Goal: Task Accomplishment & Management: Complete application form

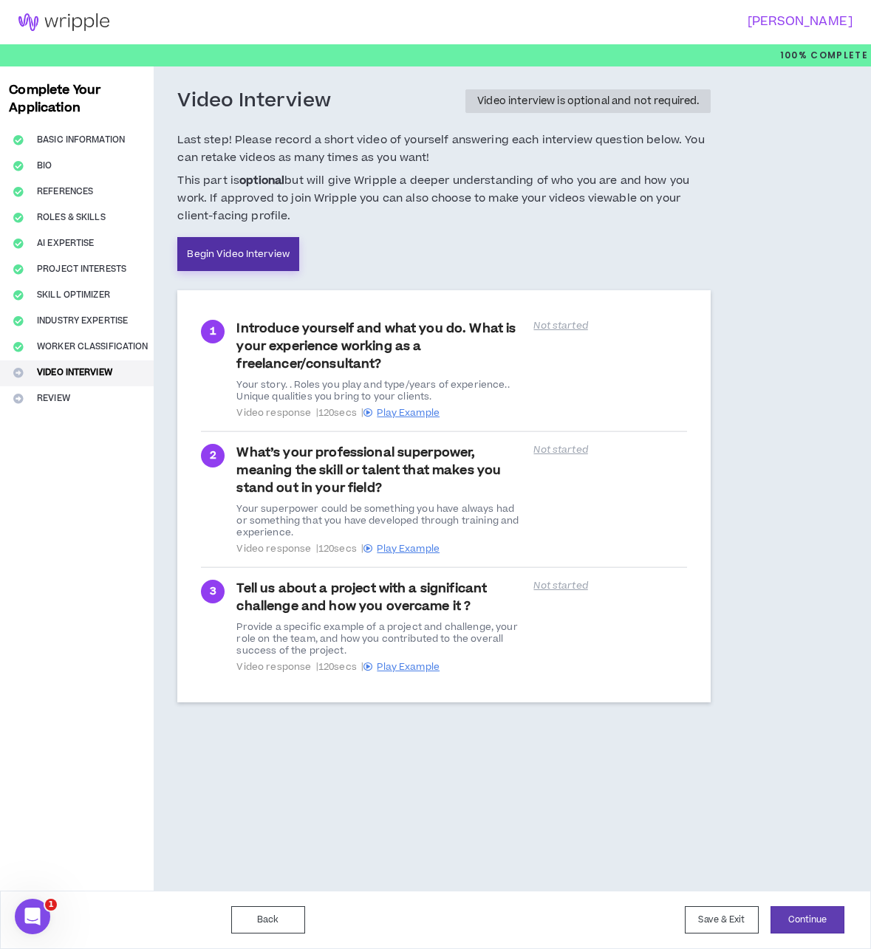
click at [236, 247] on link "Begin Video Interview" at bounding box center [238, 254] width 122 height 34
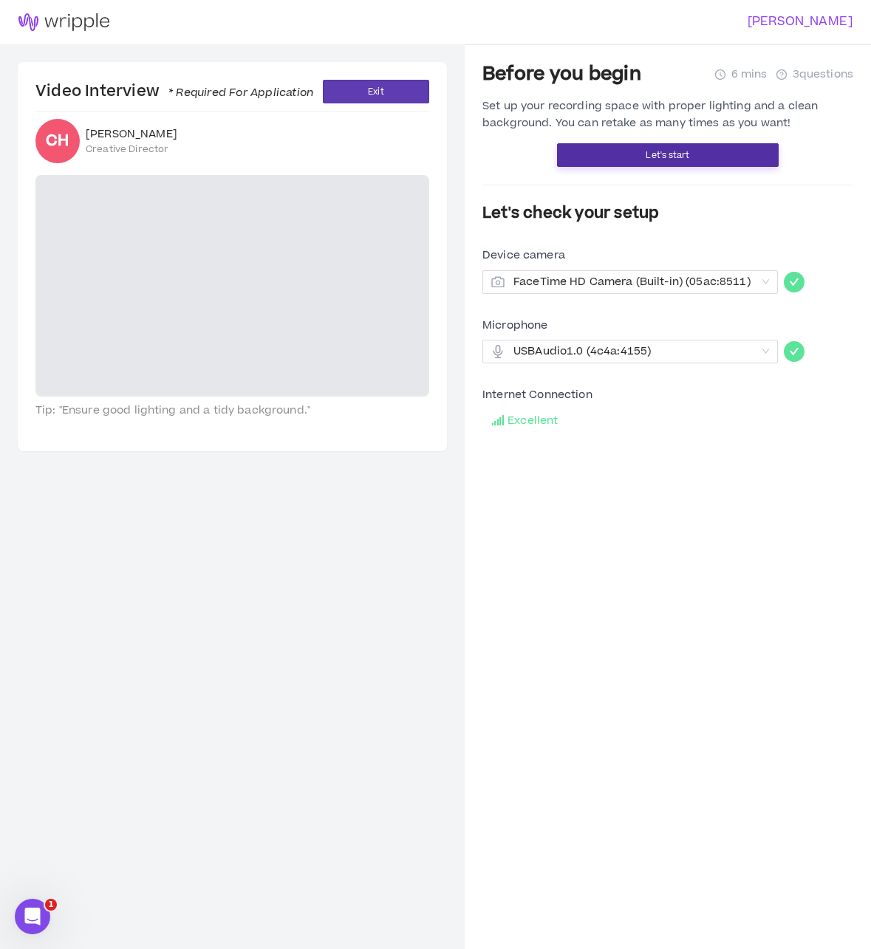
click at [688, 153] on span "Let's start" at bounding box center [668, 155] width 44 height 14
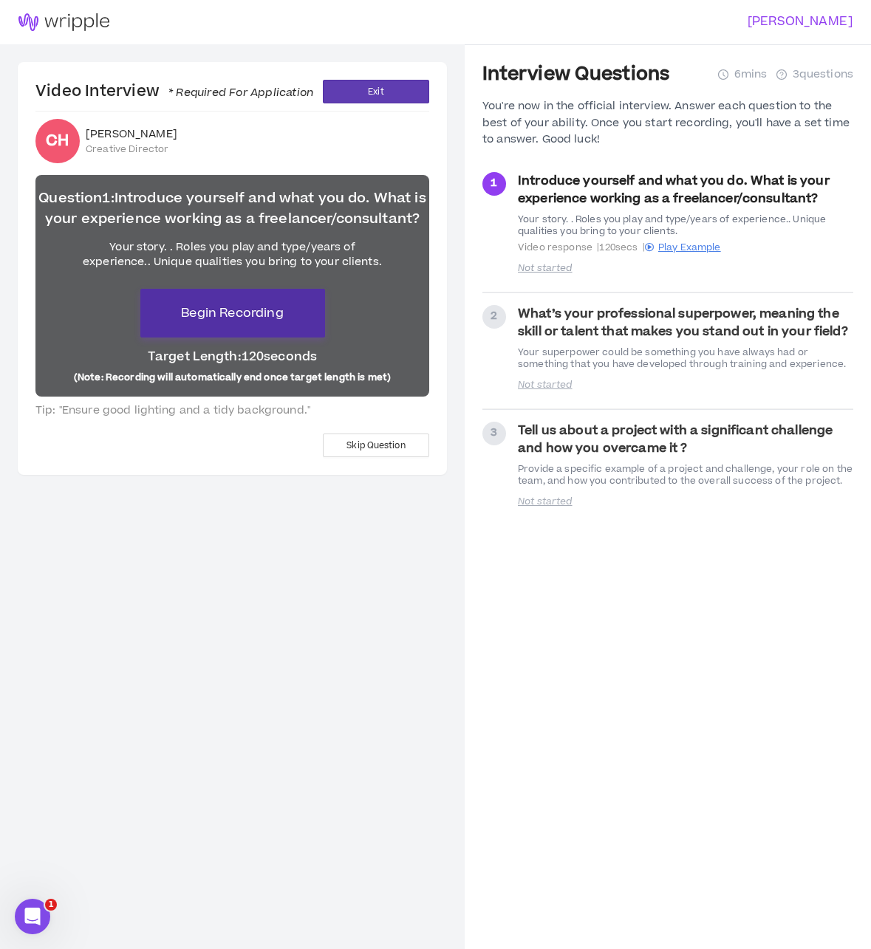
click at [217, 307] on span "Begin Recording" at bounding box center [232, 313] width 102 height 18
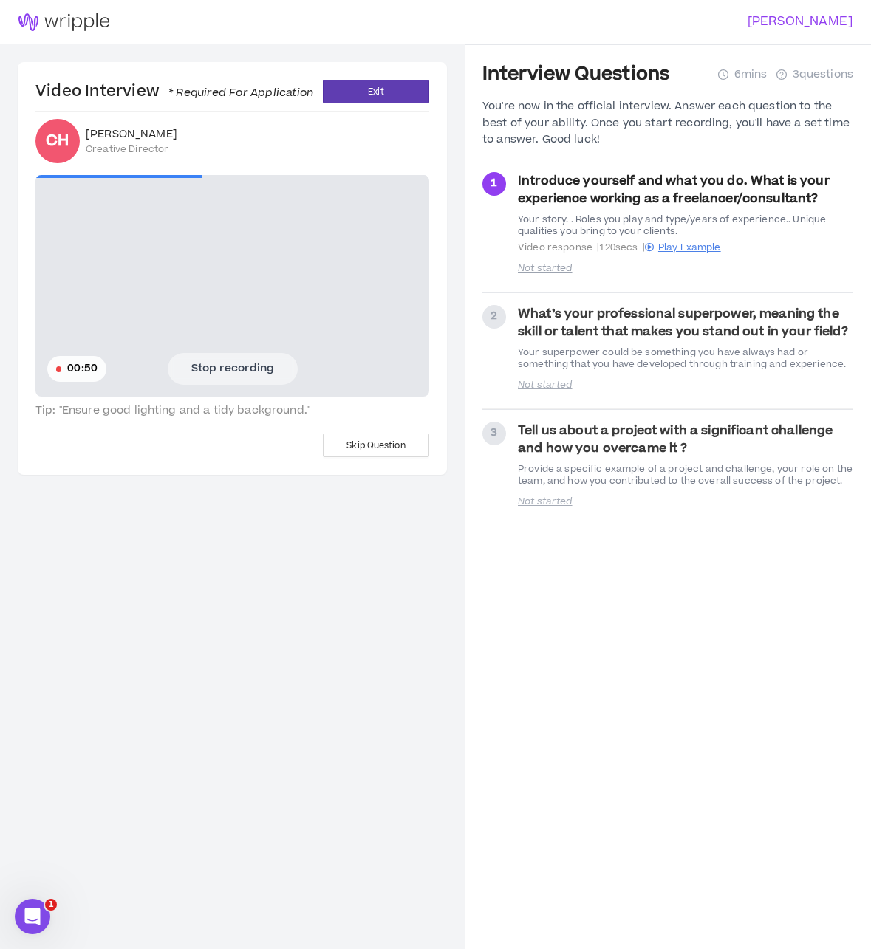
click at [246, 370] on button "Stop recording" at bounding box center [233, 368] width 130 height 31
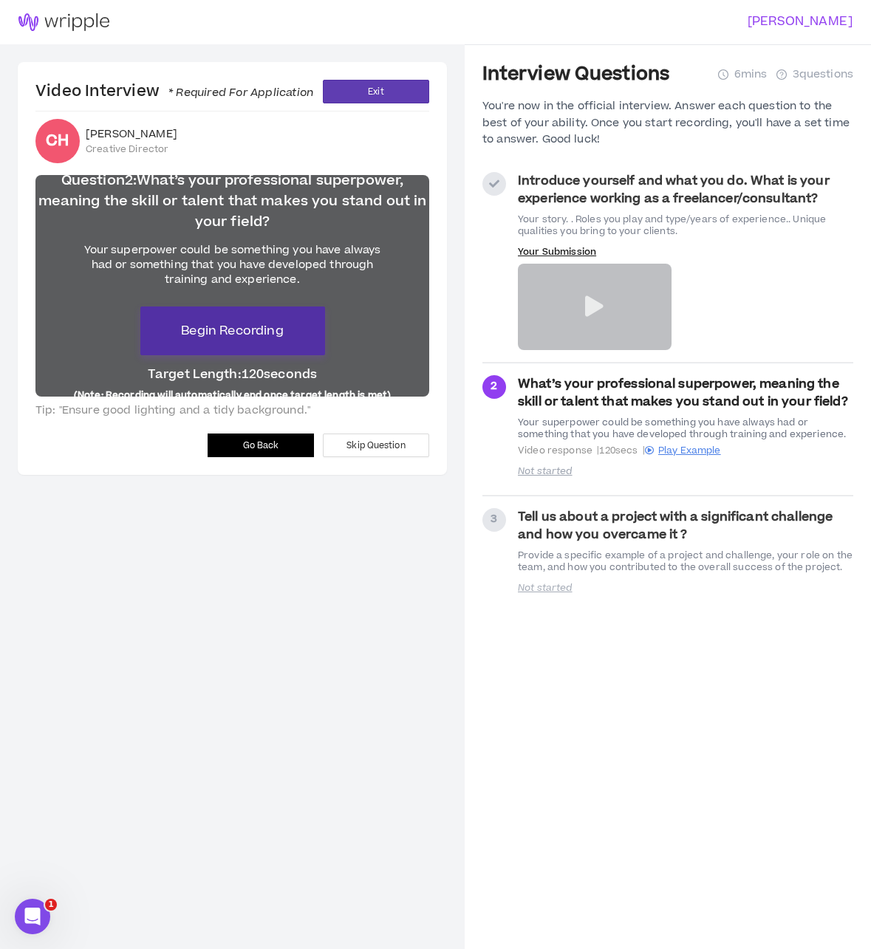
click at [278, 349] on button "Begin Recording" at bounding box center [232, 331] width 185 height 49
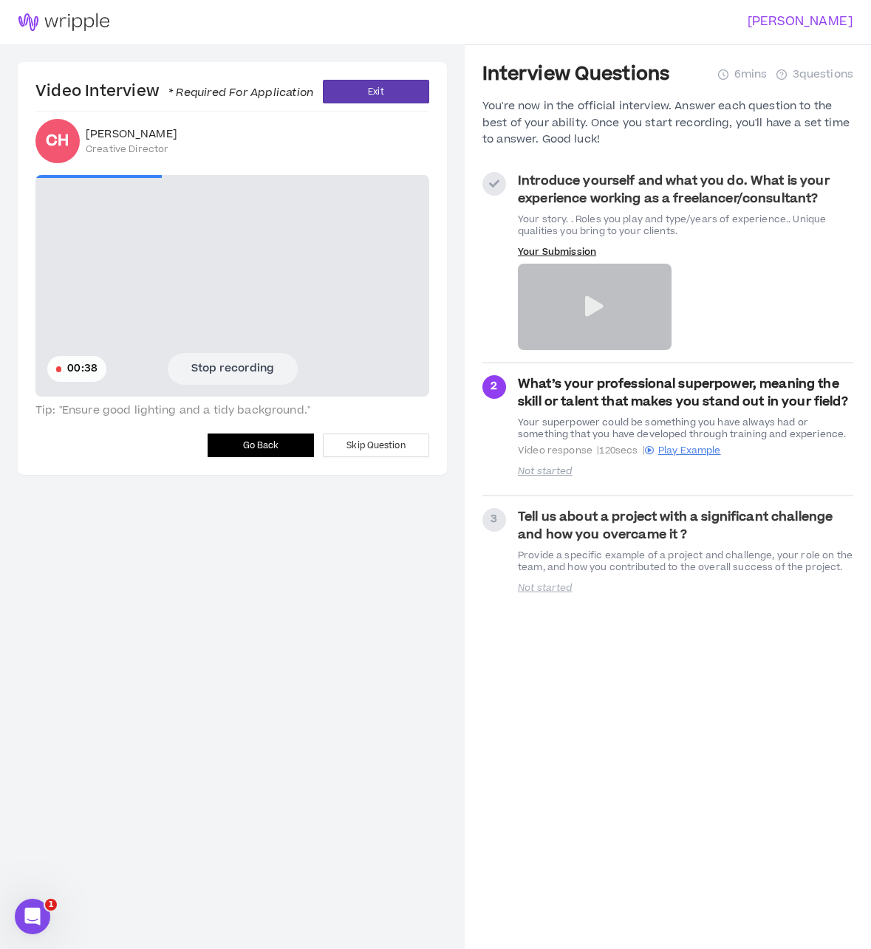
click at [239, 369] on button "Stop recording" at bounding box center [233, 368] width 130 height 31
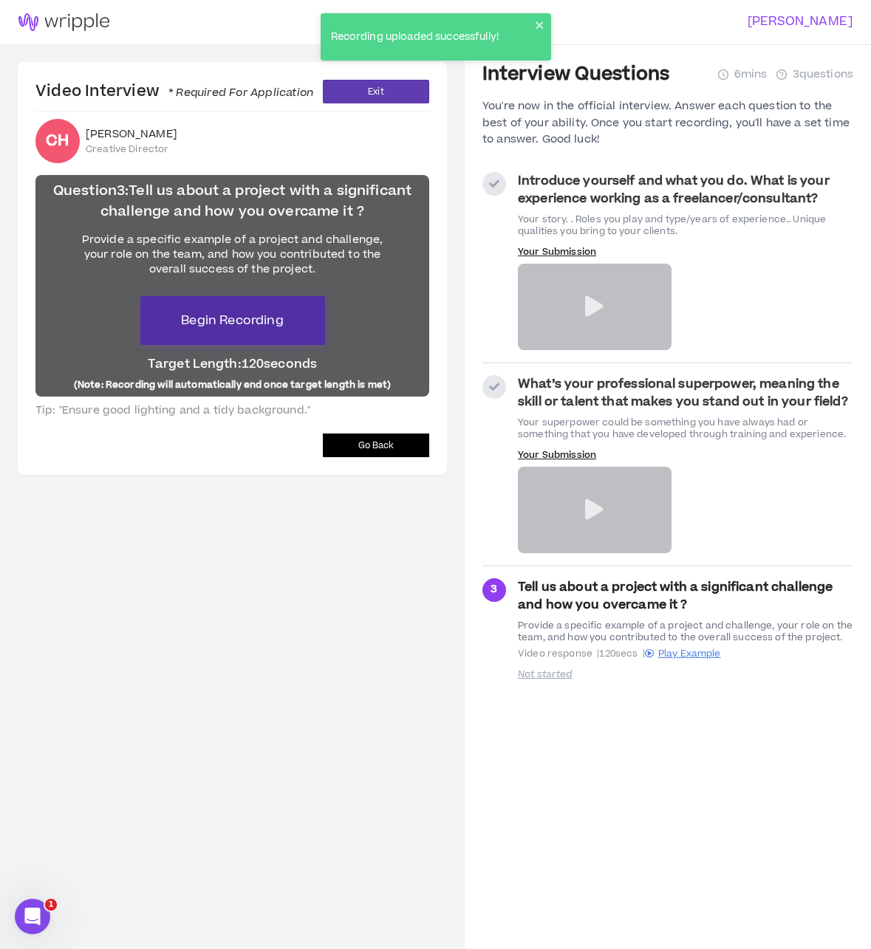
click at [275, 328] on span "Begin Recording" at bounding box center [232, 321] width 102 height 18
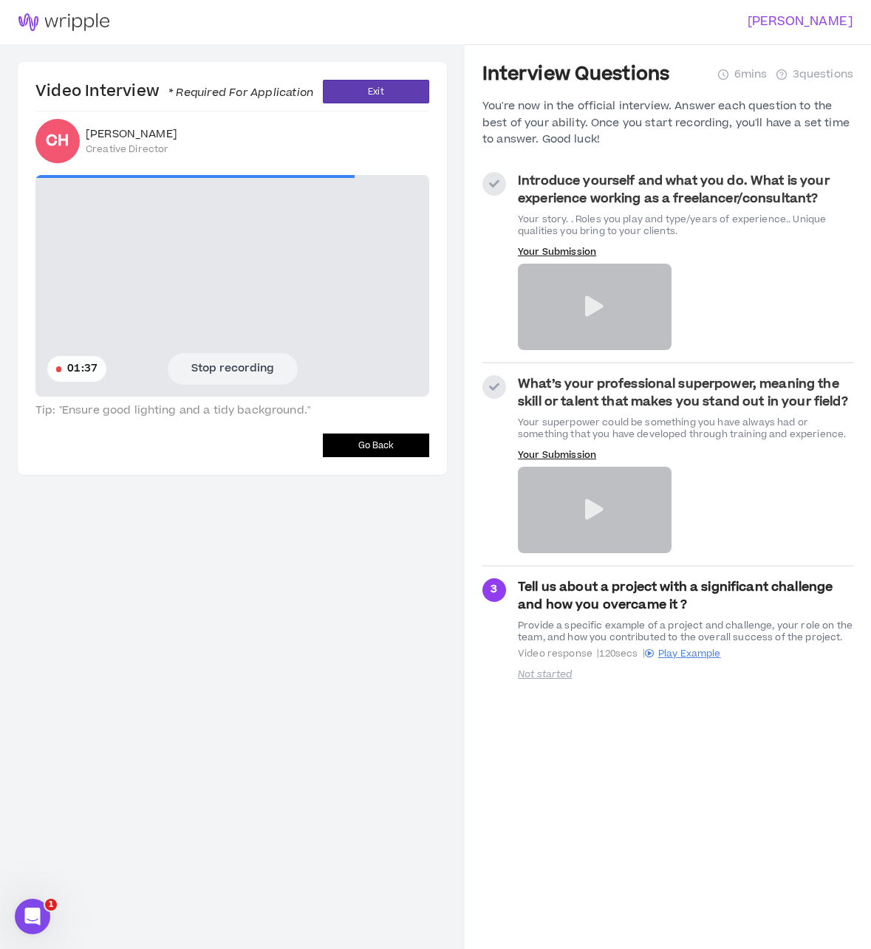
drag, startPoint x: 252, startPoint y: 369, endPoint x: 270, endPoint y: 369, distance: 17.7
click at [252, 369] on button "Stop recording" at bounding box center [233, 368] width 130 height 31
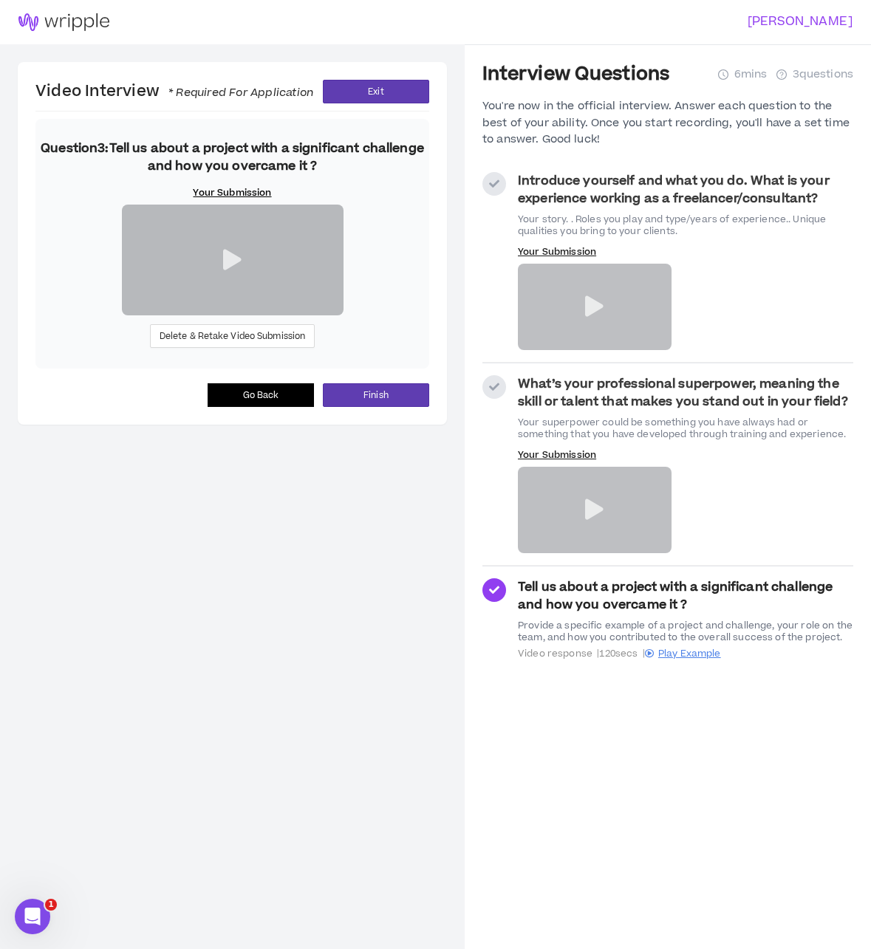
click at [597, 305] on icon at bounding box center [594, 306] width 18 height 21
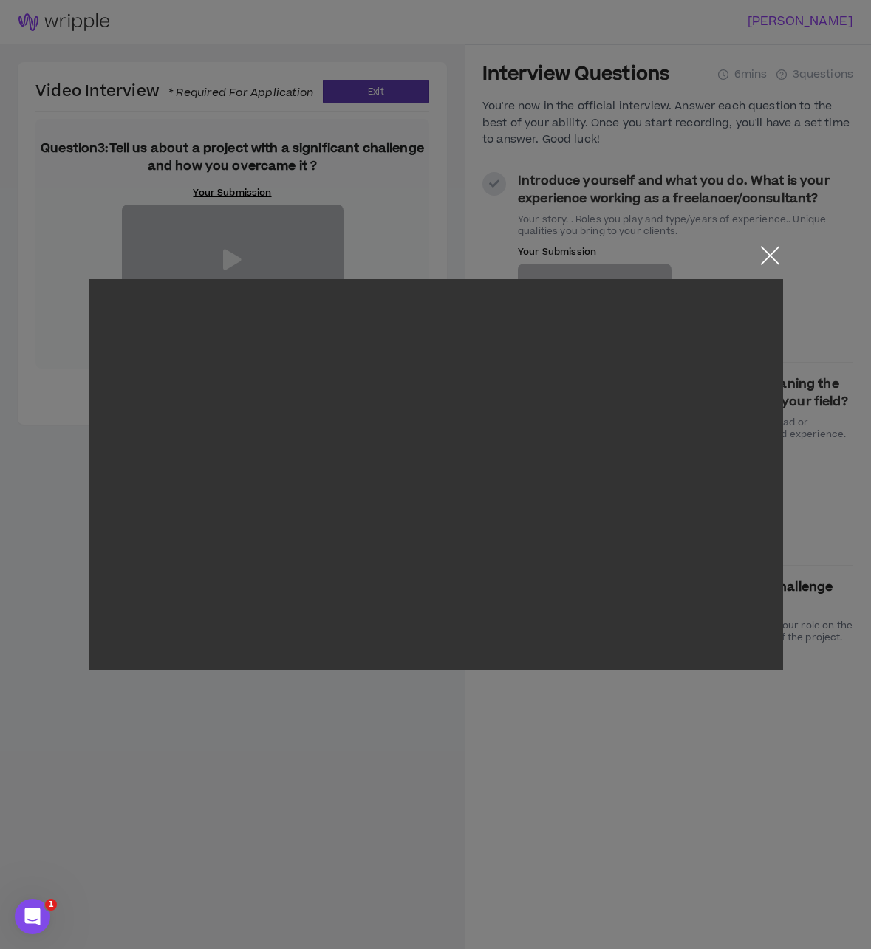
click at [768, 261] on button "Close the modal by clicking here" at bounding box center [770, 259] width 26 height 26
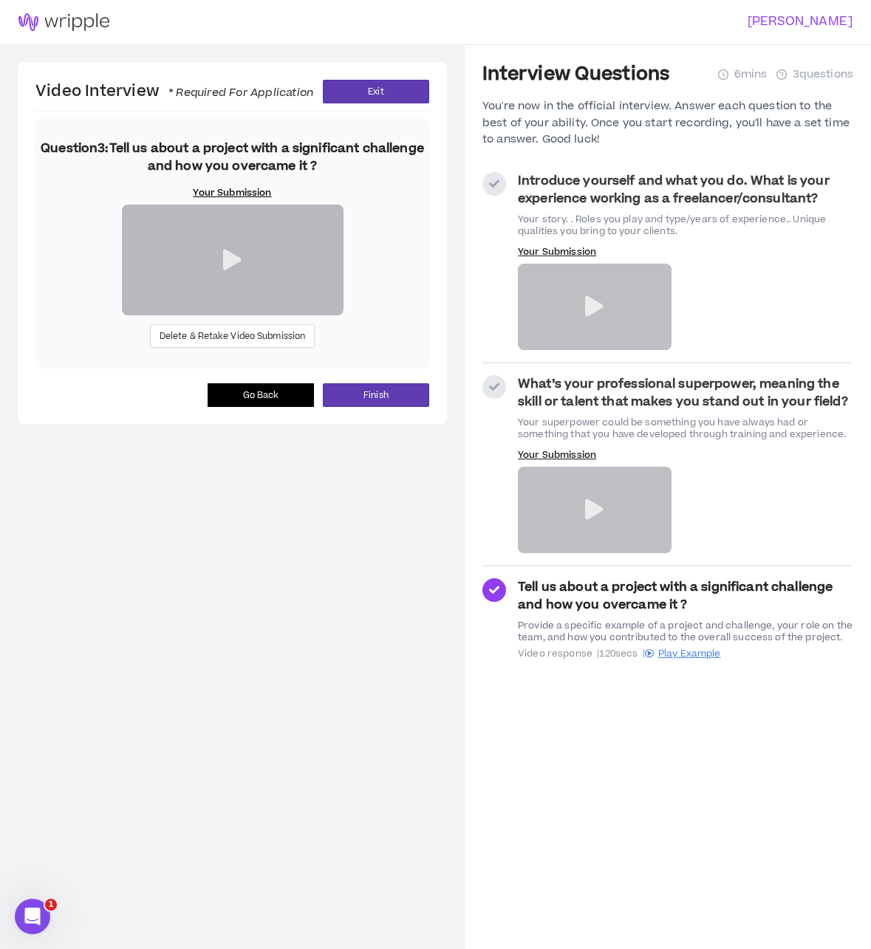
click at [725, 200] on strong "Introduce yourself and what you do. What is your experience working as a freela…" at bounding box center [674, 189] width 312 height 35
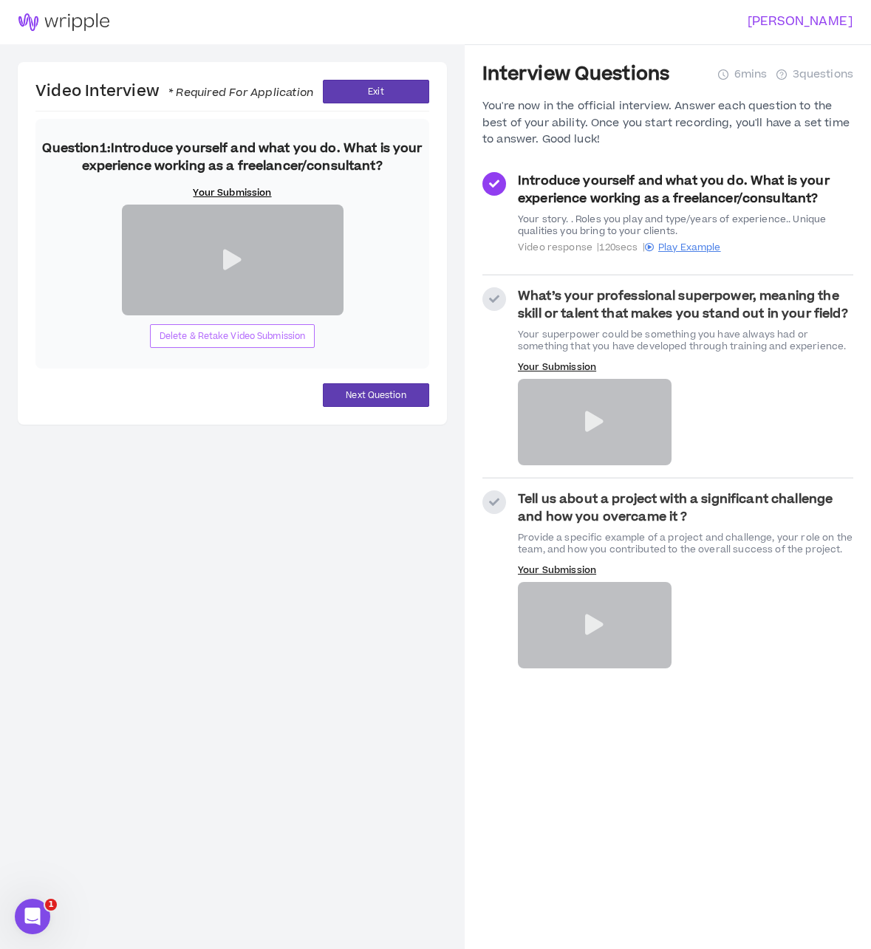
click at [287, 343] on span "Delete & Retake Video Submission" at bounding box center [233, 336] width 146 height 14
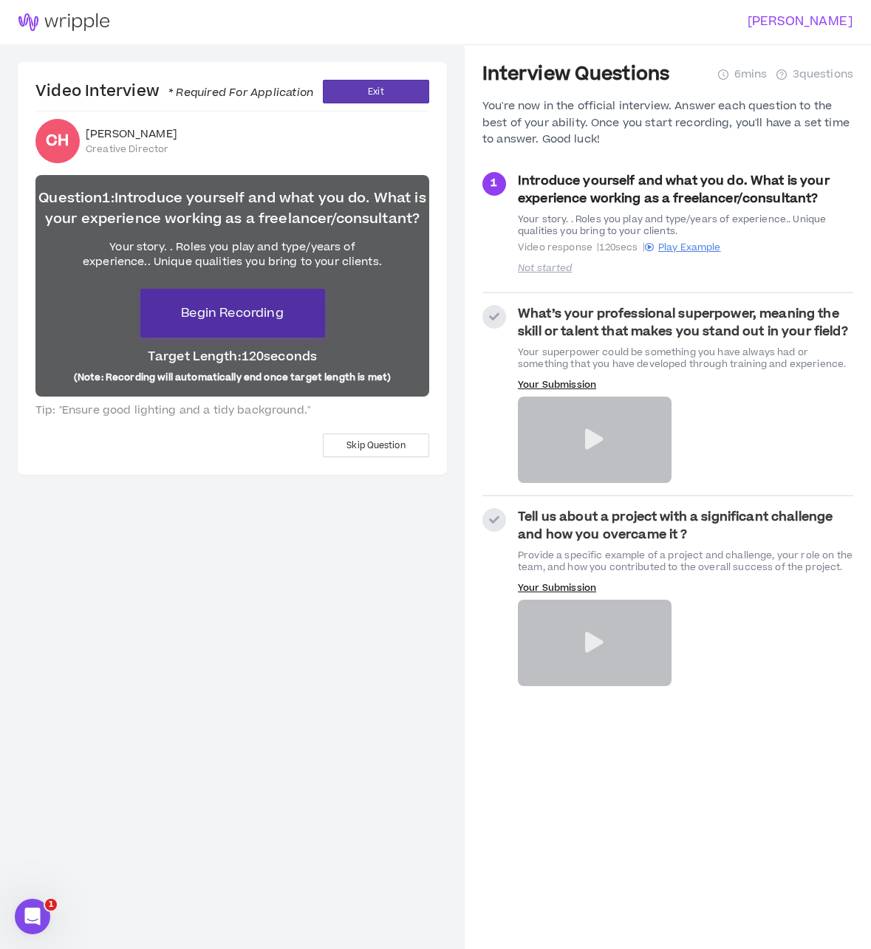
click at [289, 305] on button "Begin Recording" at bounding box center [232, 313] width 185 height 49
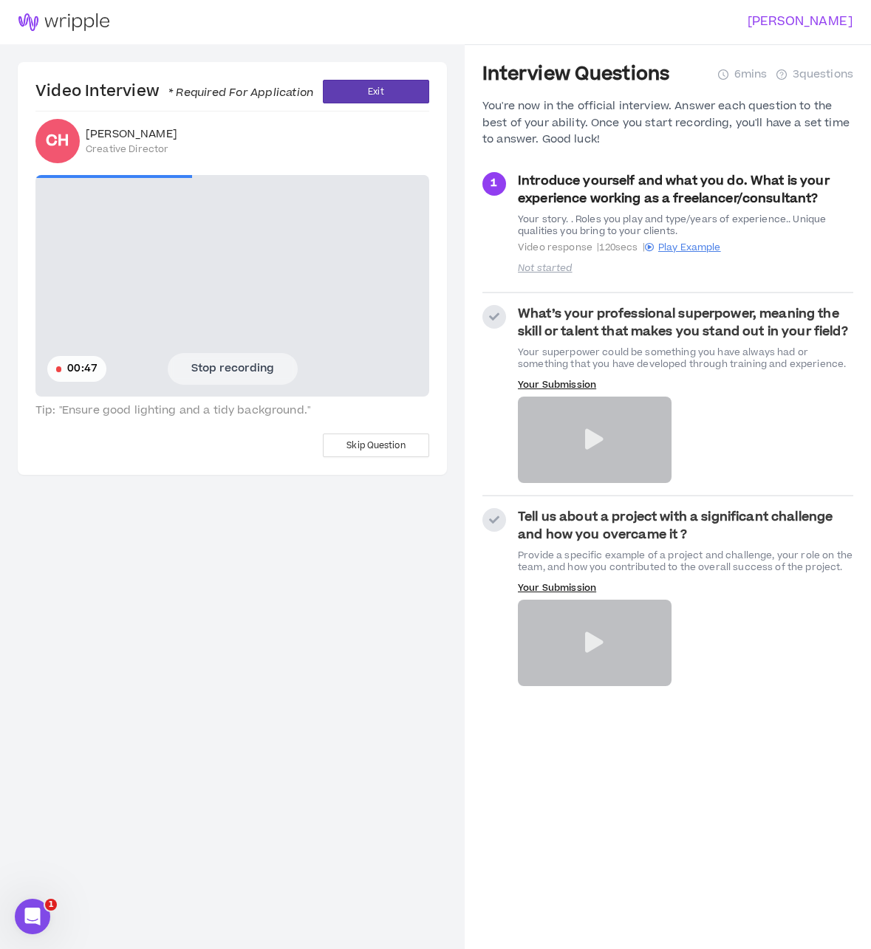
click at [263, 369] on button "Stop recording" at bounding box center [233, 368] width 130 height 31
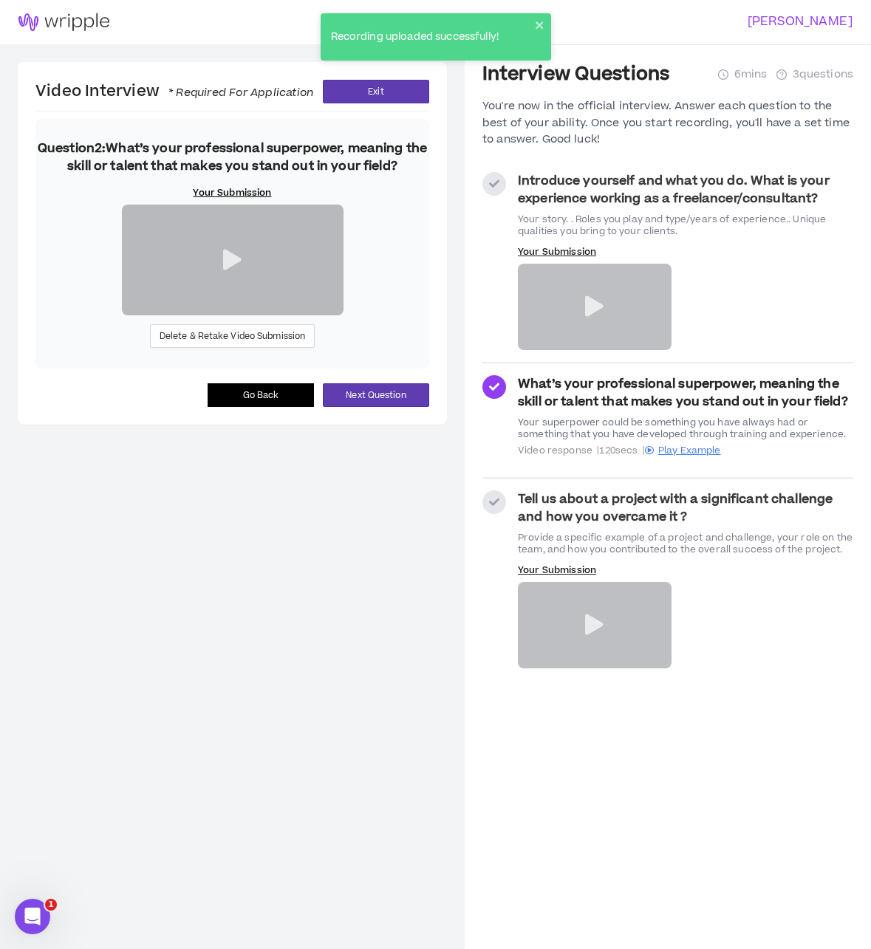
click at [230, 270] on icon at bounding box center [232, 260] width 18 height 21
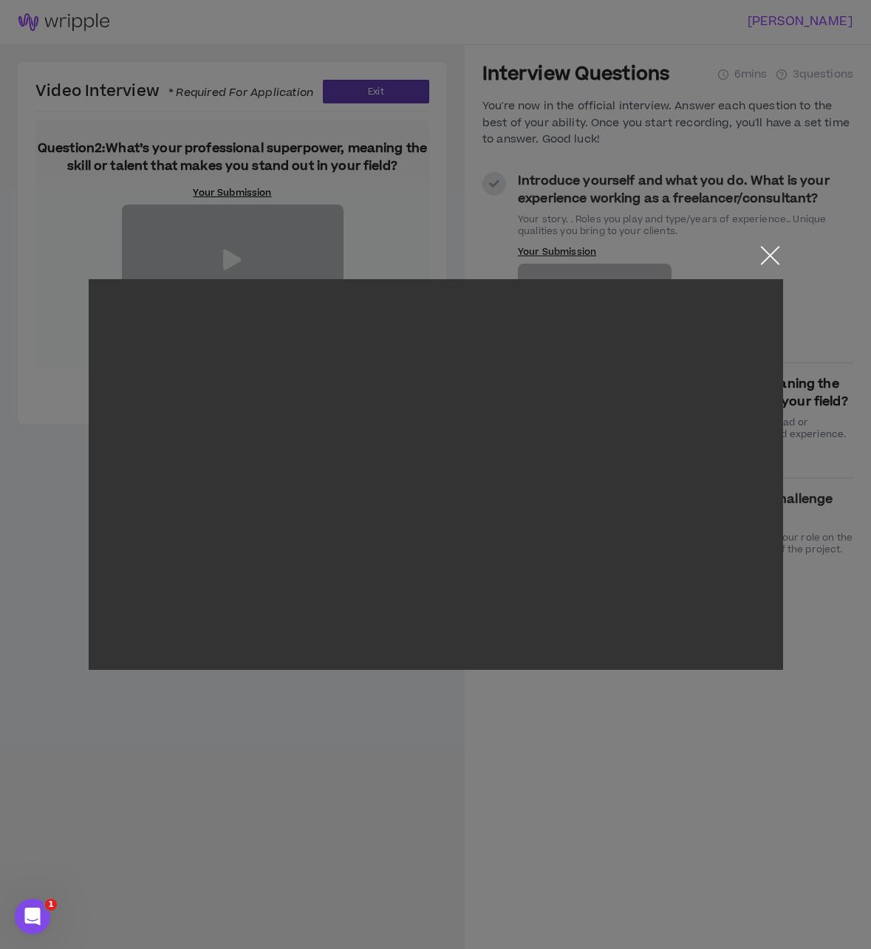
click at [772, 256] on button "Close the modal by clicking here" at bounding box center [770, 259] width 26 height 26
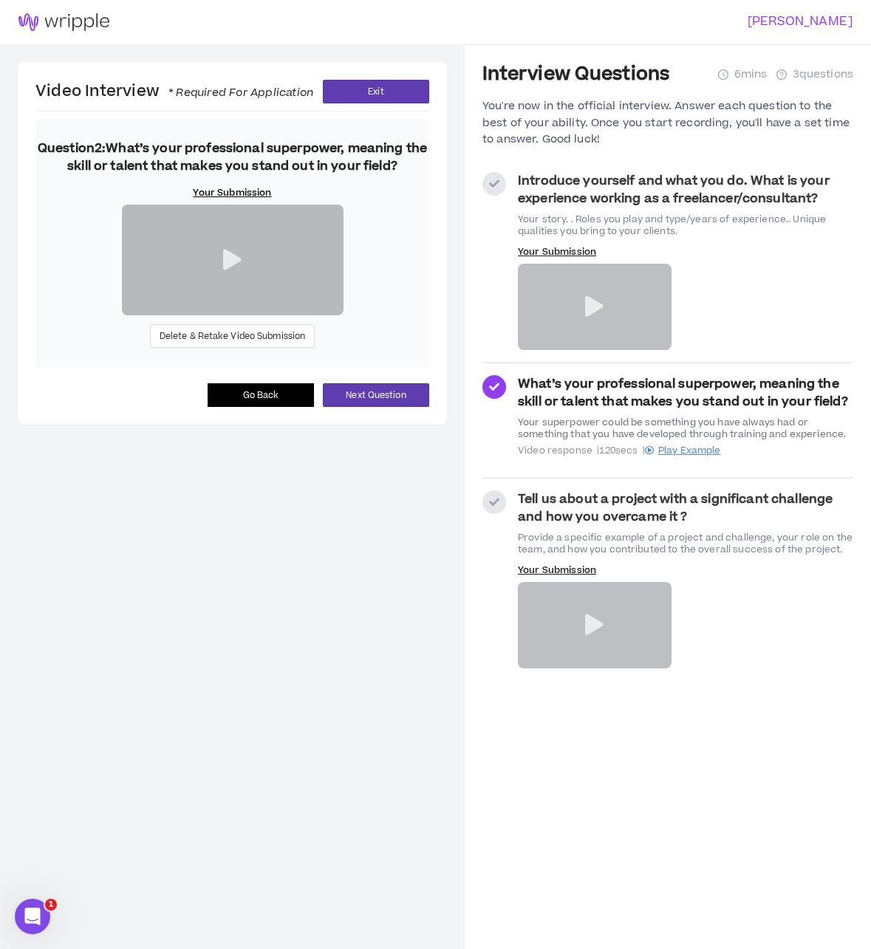
click at [602, 192] on strong "Introduce yourself and what you do. What is your experience working as a freela…" at bounding box center [674, 189] width 312 height 35
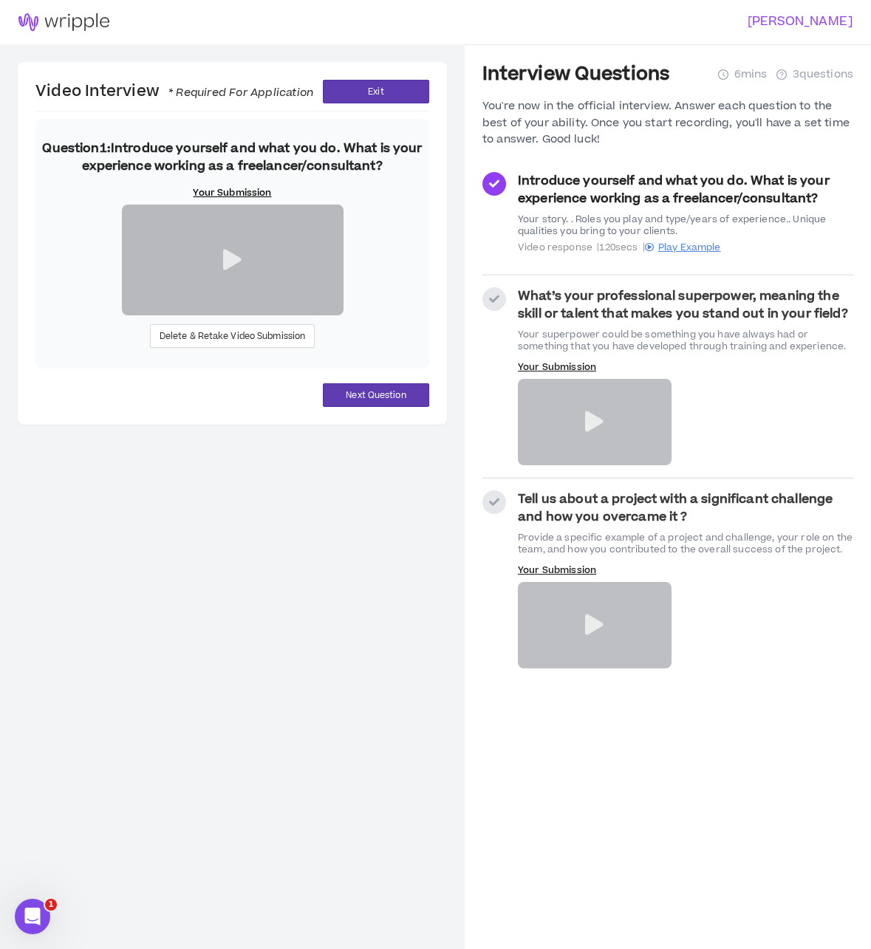
click at [236, 270] on icon at bounding box center [232, 260] width 18 height 21
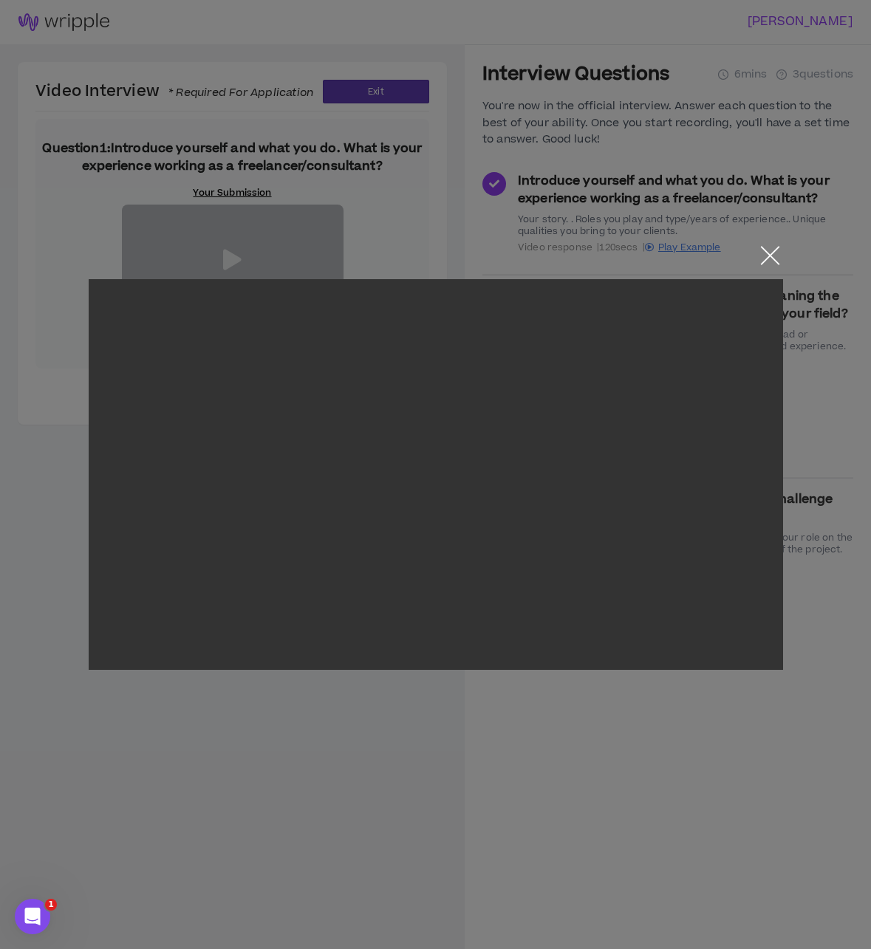
click at [759, 259] on button "Close the modal by clicking here" at bounding box center [770, 259] width 26 height 26
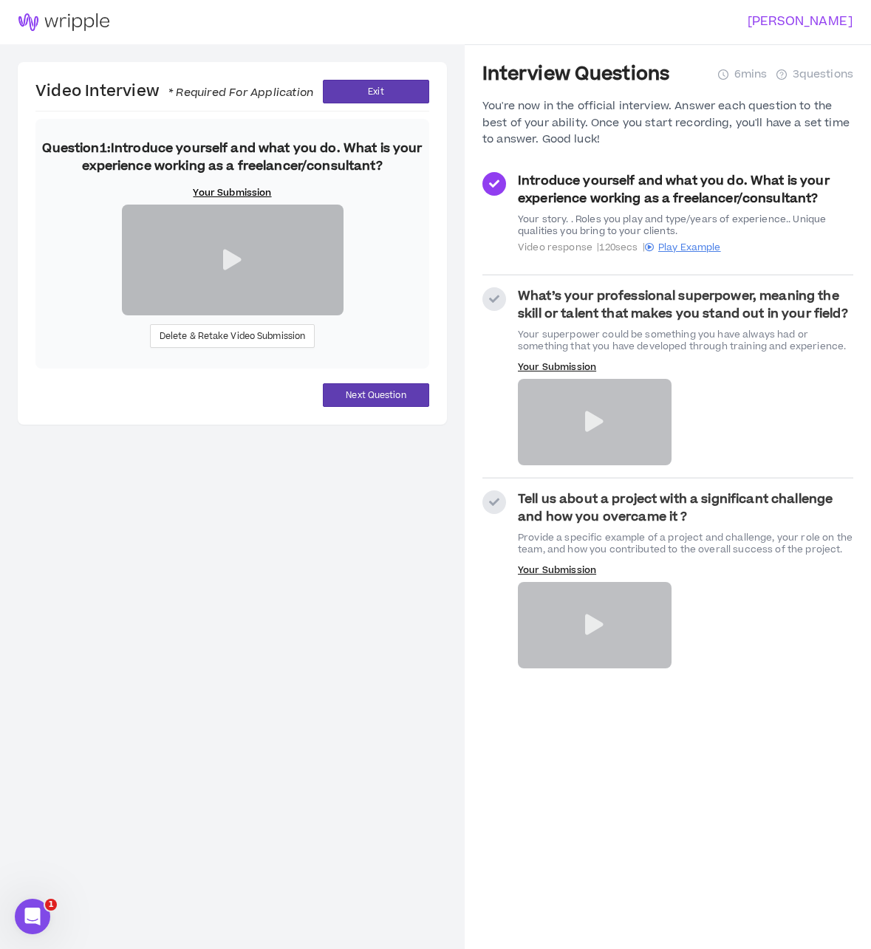
click at [654, 315] on strong "What’s your professional superpower, meaning the skill or talent that makes you…" at bounding box center [683, 304] width 330 height 35
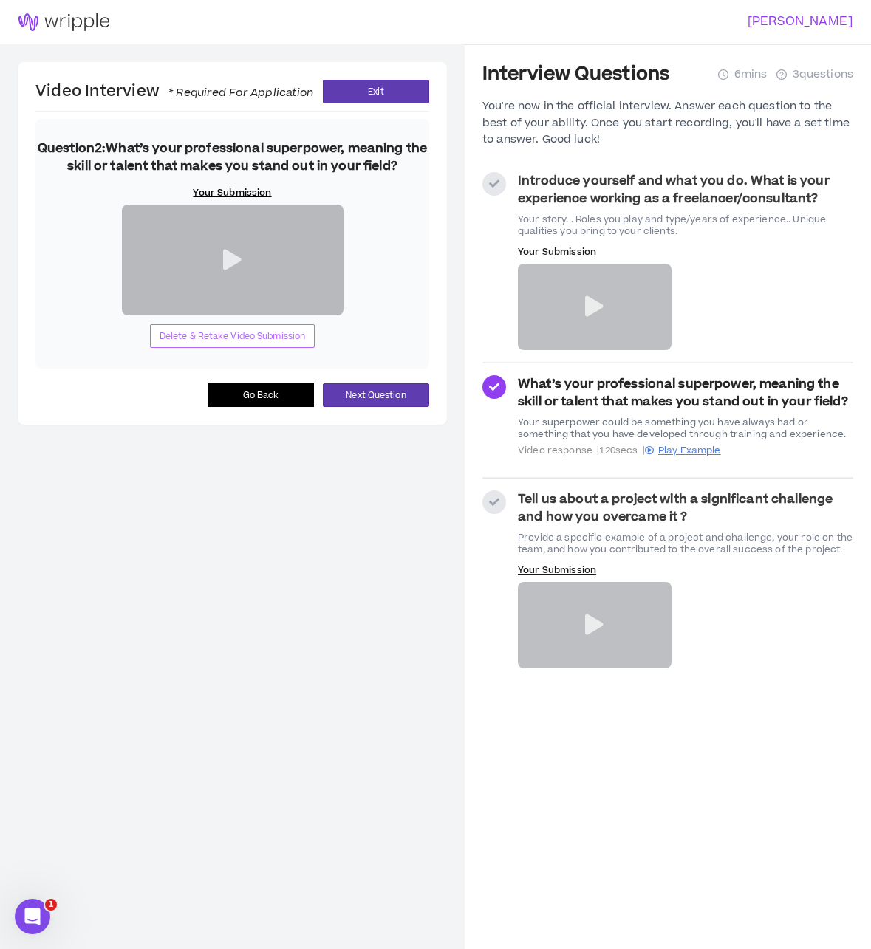
click at [264, 343] on span "Delete & Retake Video Submission" at bounding box center [233, 336] width 146 height 14
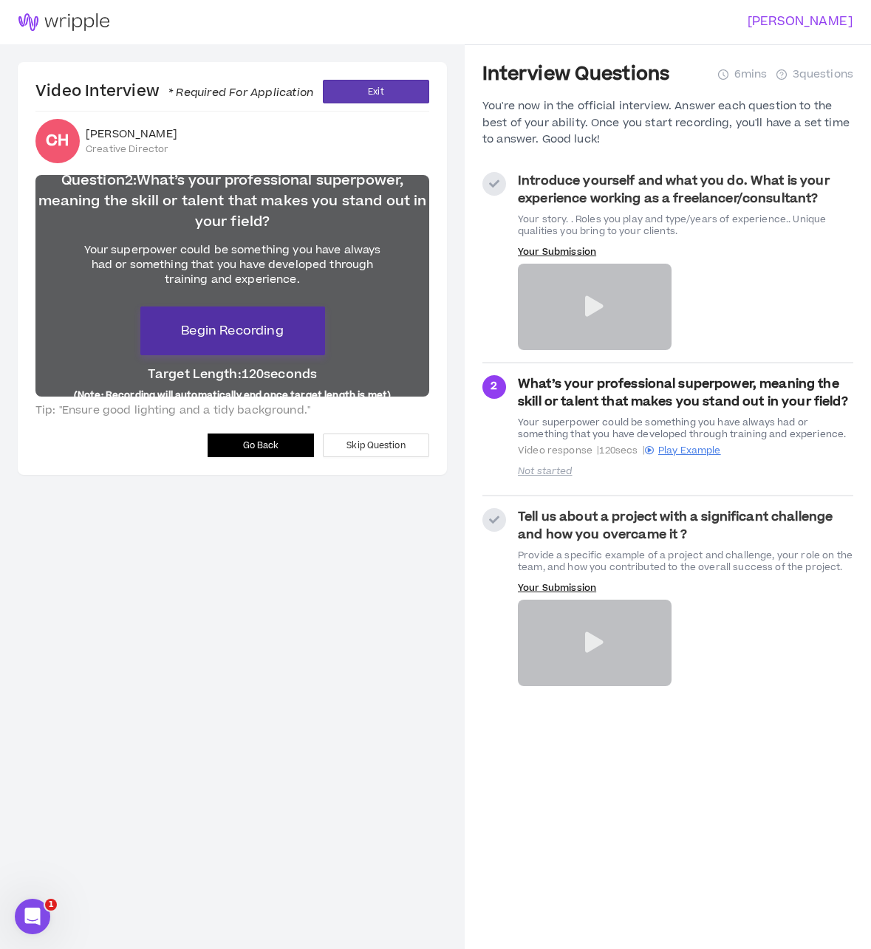
click at [276, 342] on button "Begin Recording" at bounding box center [232, 331] width 185 height 49
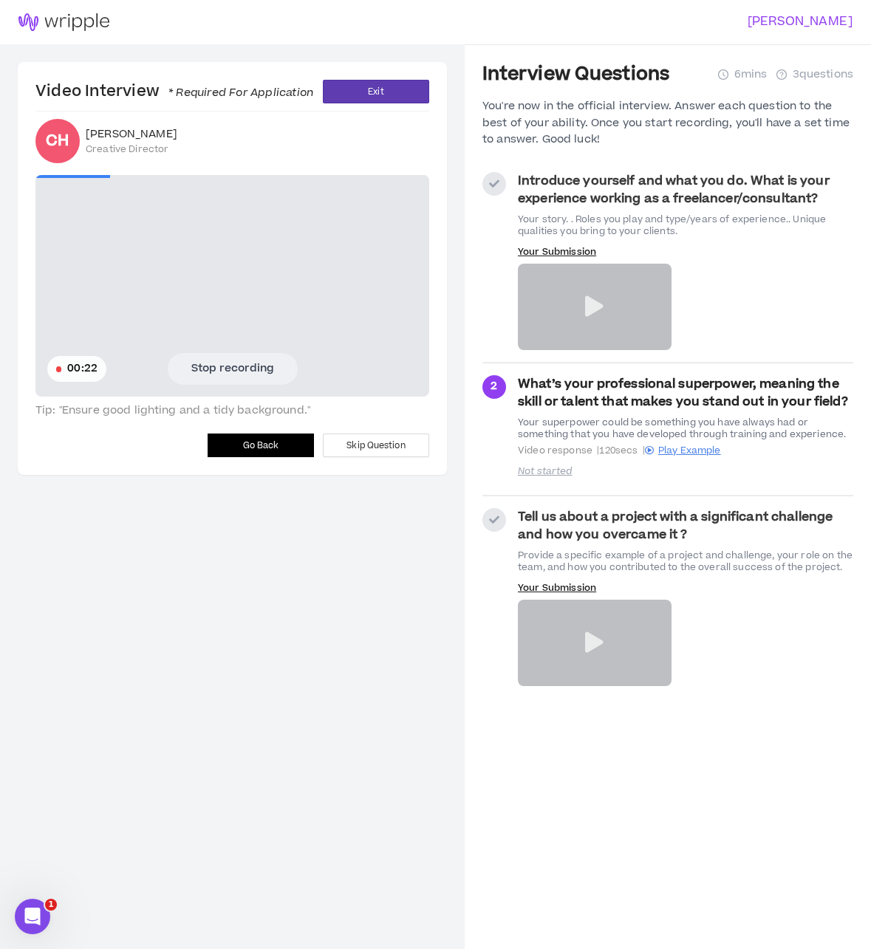
click at [238, 439] on button "Go Back" at bounding box center [261, 446] width 106 height 24
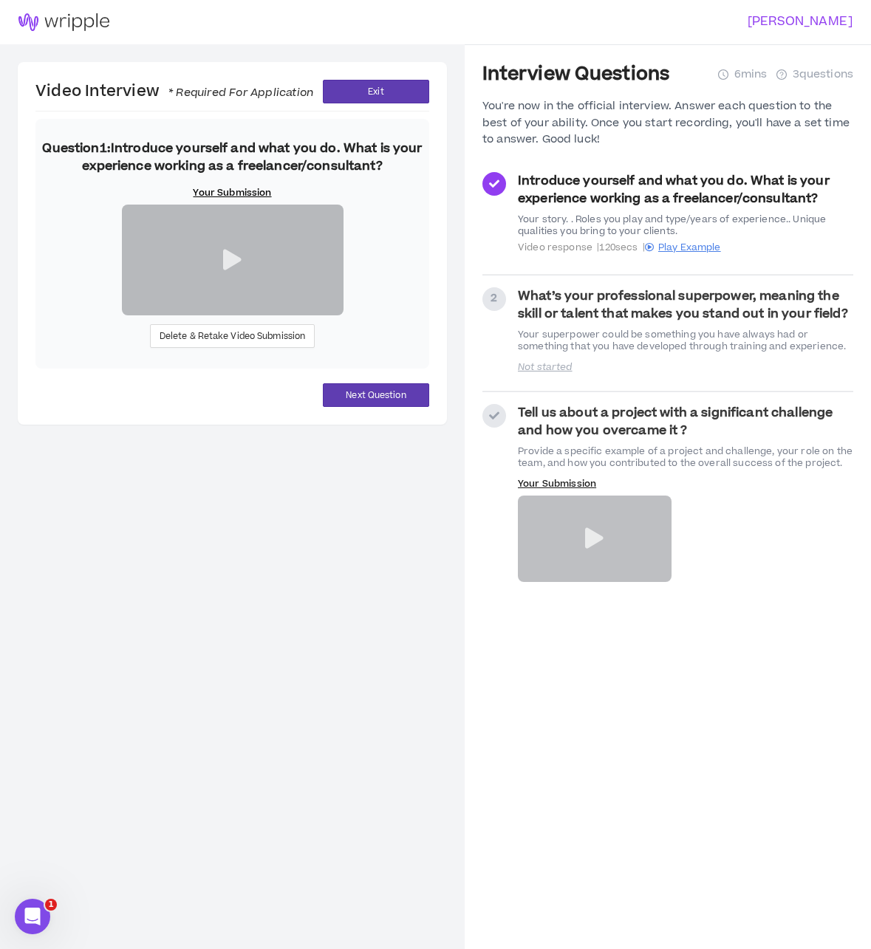
click at [715, 315] on strong "What’s your professional superpower, meaning the skill or talent that makes you…" at bounding box center [683, 304] width 330 height 35
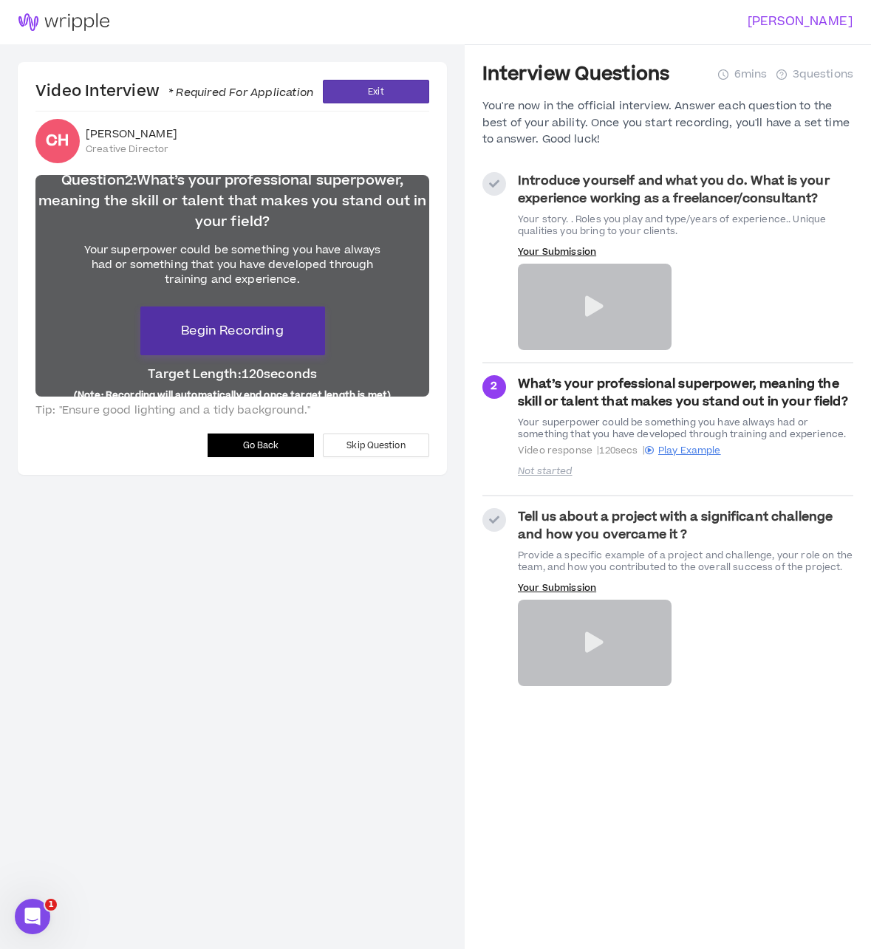
click at [308, 342] on button "Begin Recording" at bounding box center [232, 331] width 185 height 49
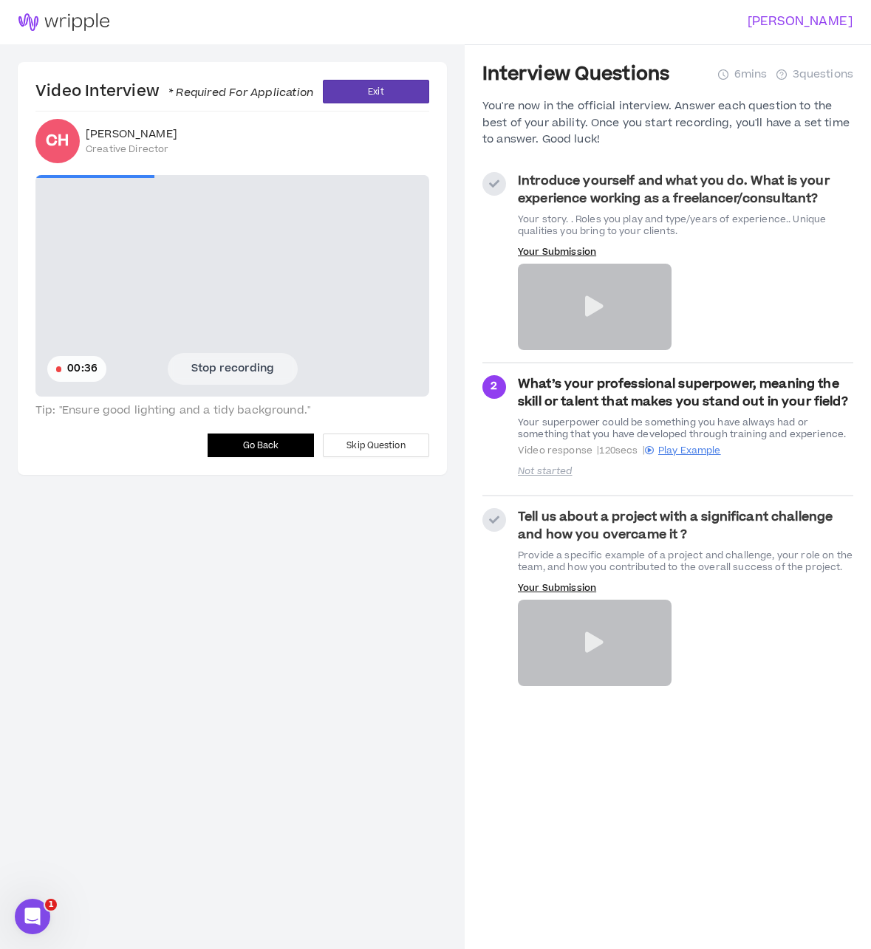
click at [259, 367] on button "Stop recording" at bounding box center [233, 368] width 130 height 31
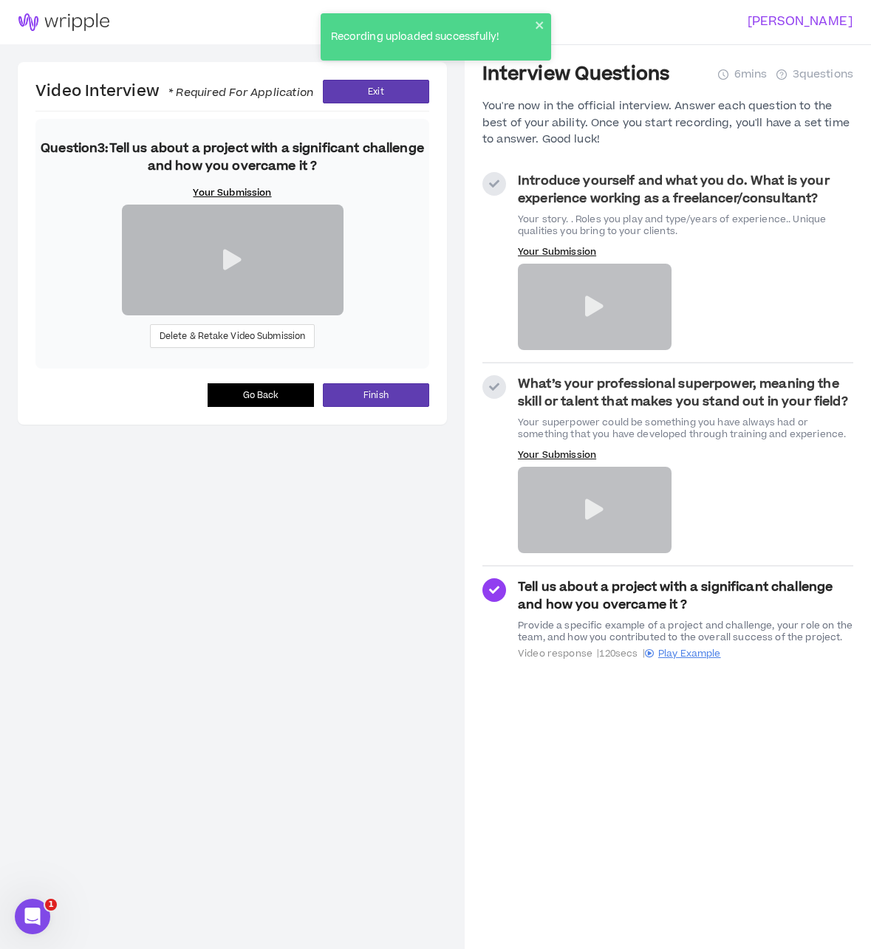
click at [634, 326] on div at bounding box center [595, 307] width 154 height 86
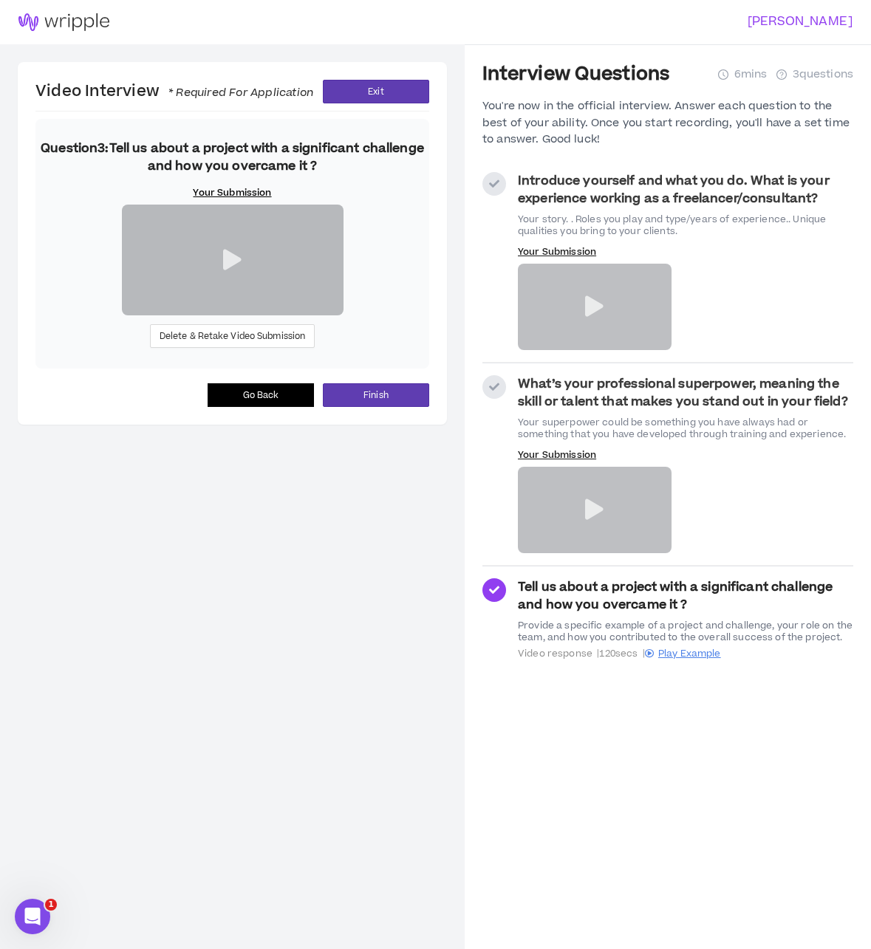
click at [237, 270] on icon at bounding box center [232, 260] width 18 height 21
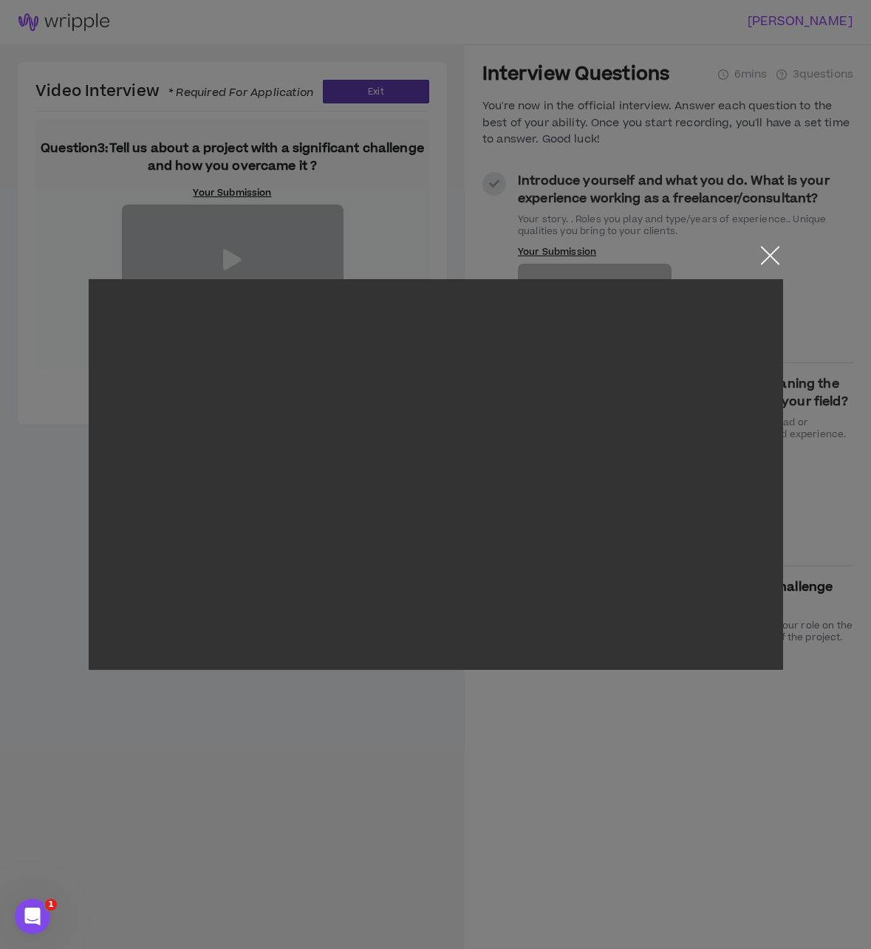
click at [767, 253] on button "Close the modal by clicking here" at bounding box center [770, 259] width 26 height 26
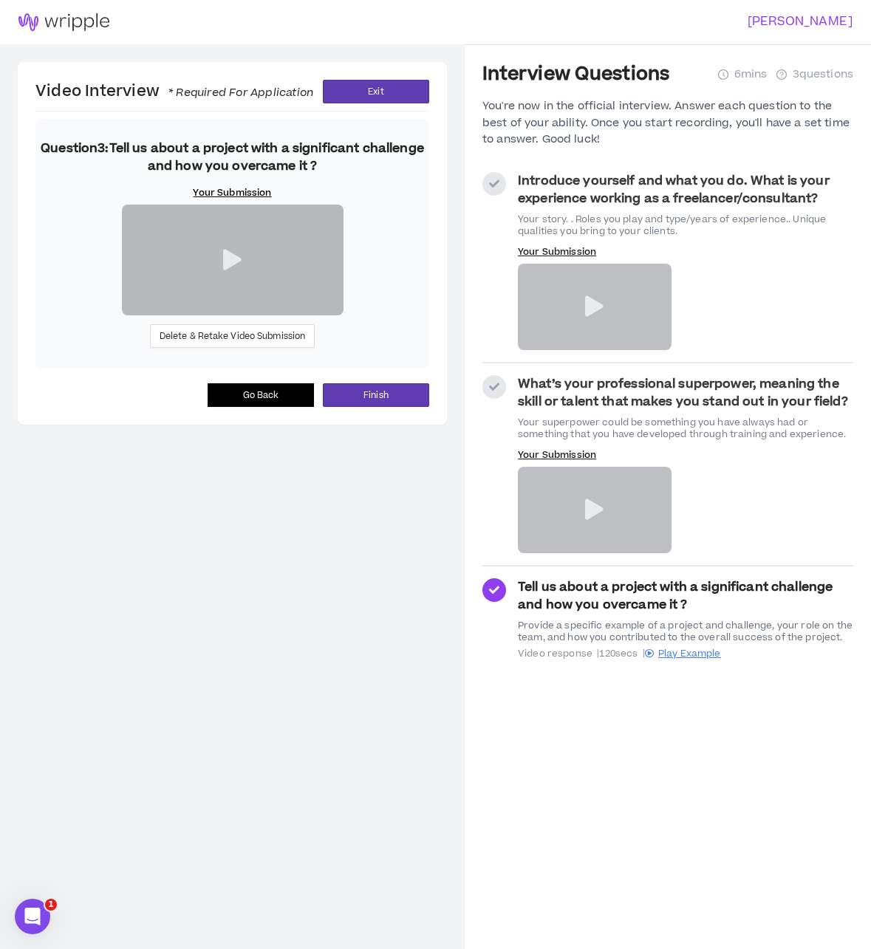
click at [592, 508] on icon at bounding box center [594, 509] width 18 height 21
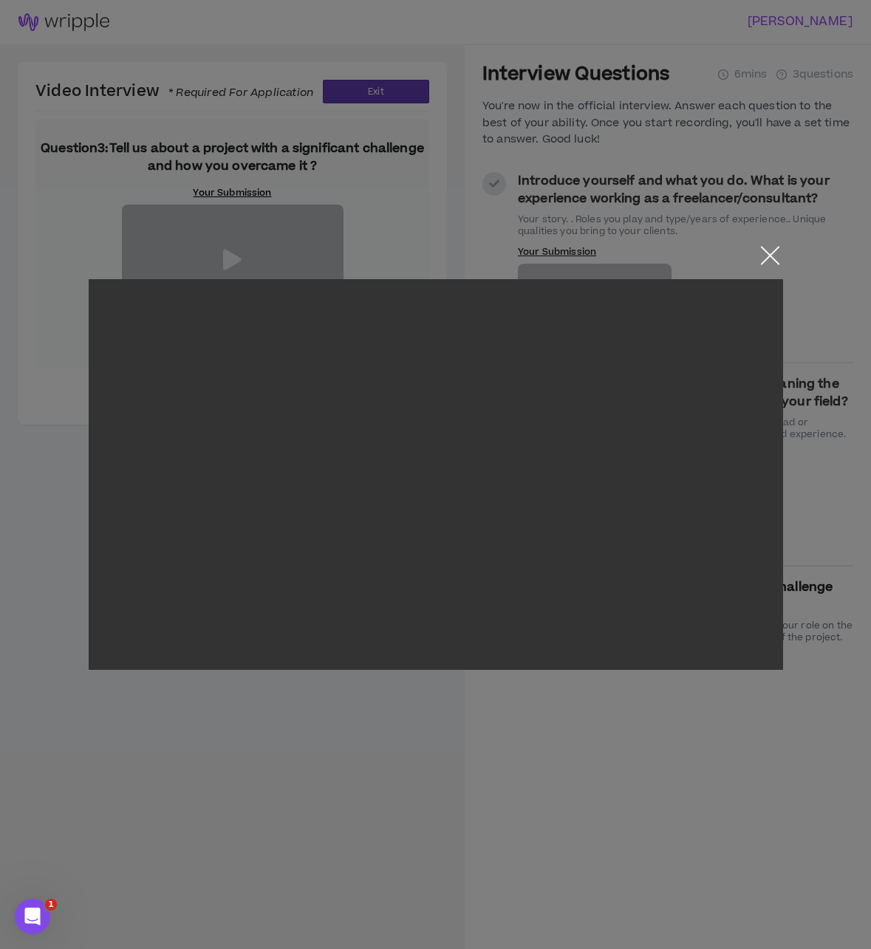
click at [764, 253] on button "Close the modal by clicking here" at bounding box center [770, 259] width 26 height 26
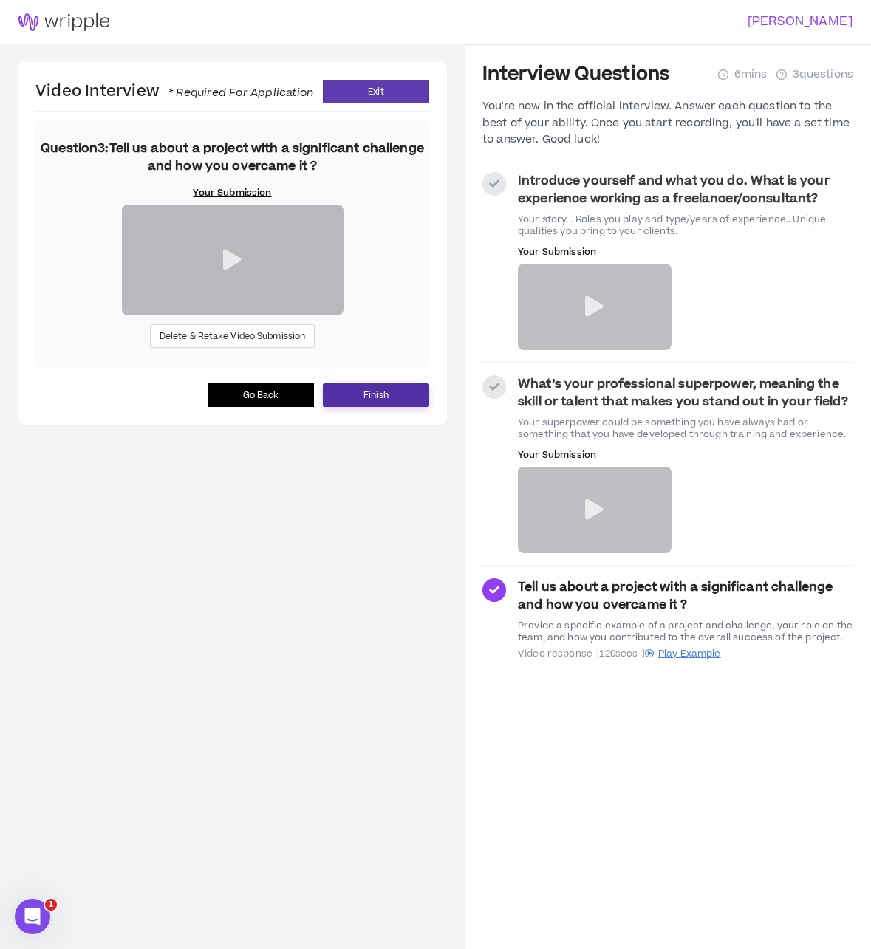
click at [390, 407] on button "Finish" at bounding box center [376, 395] width 106 height 24
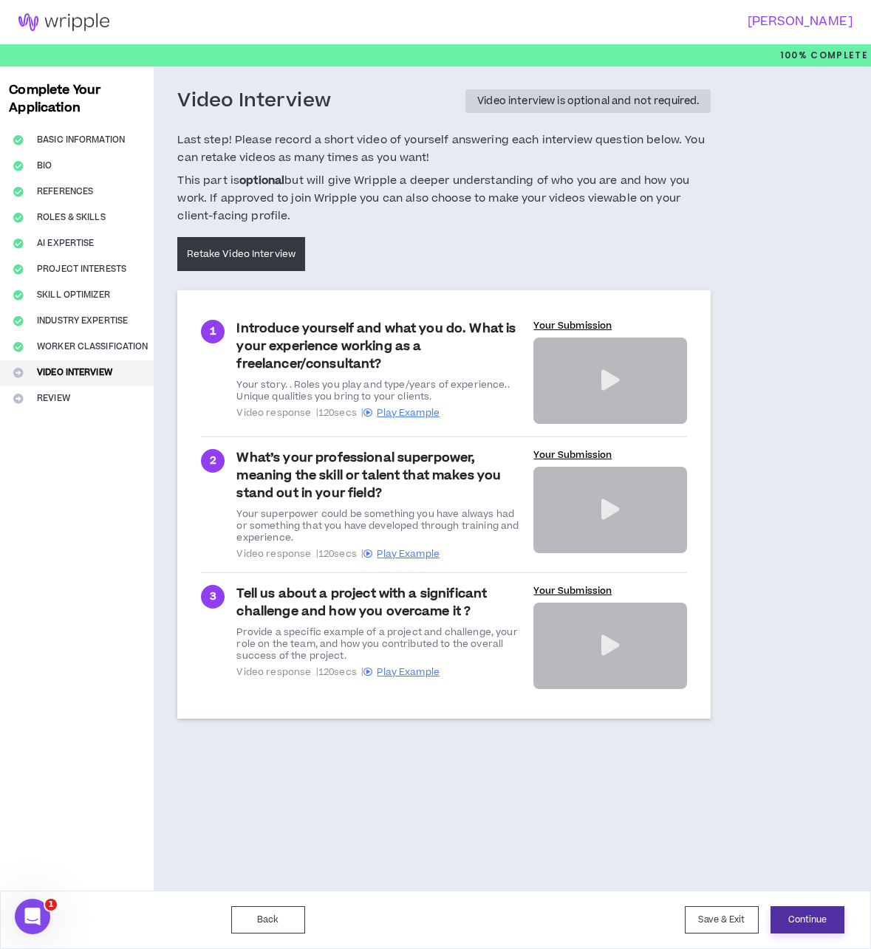
click at [793, 919] on button "Continue" at bounding box center [807, 919] width 74 height 27
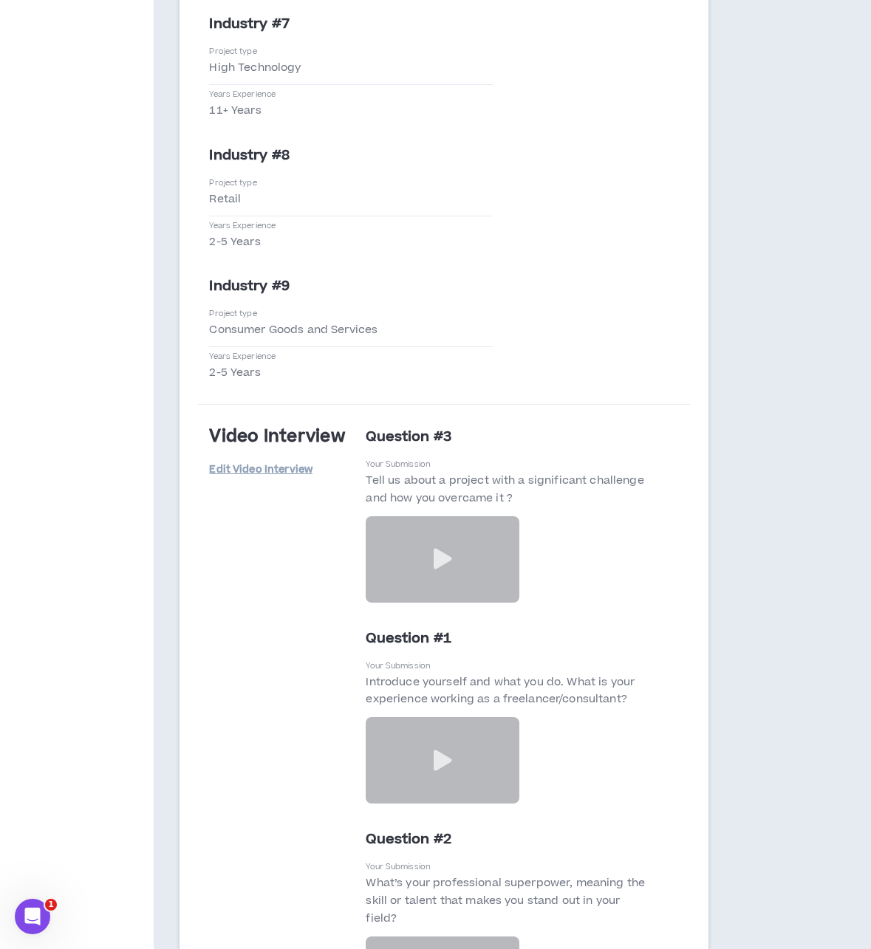
scroll to position [5032, 0]
